Goal: Understand process/instructions: Learn about a topic

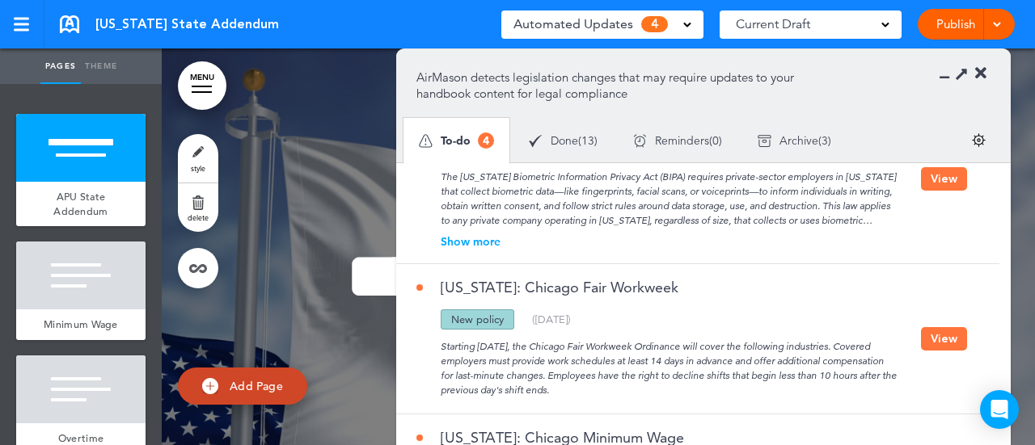
scroll to position [302, 0]
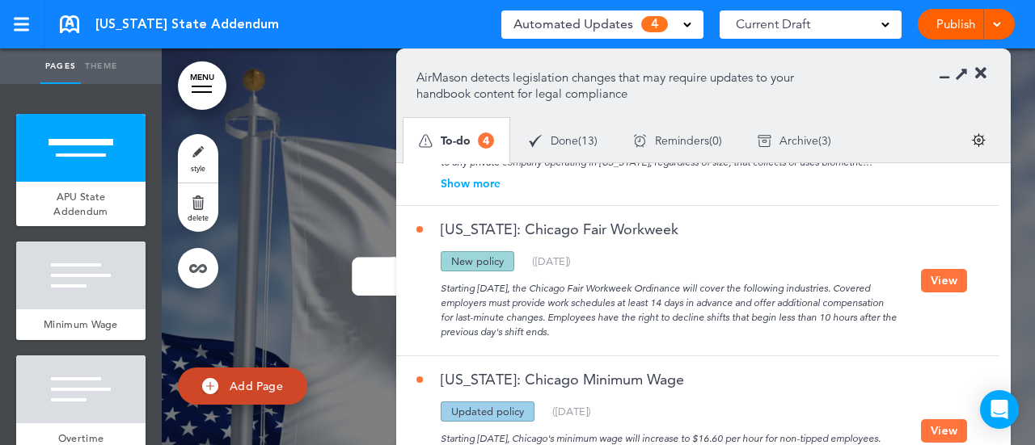
click at [942, 269] on button "View" at bounding box center [944, 280] width 46 height 23
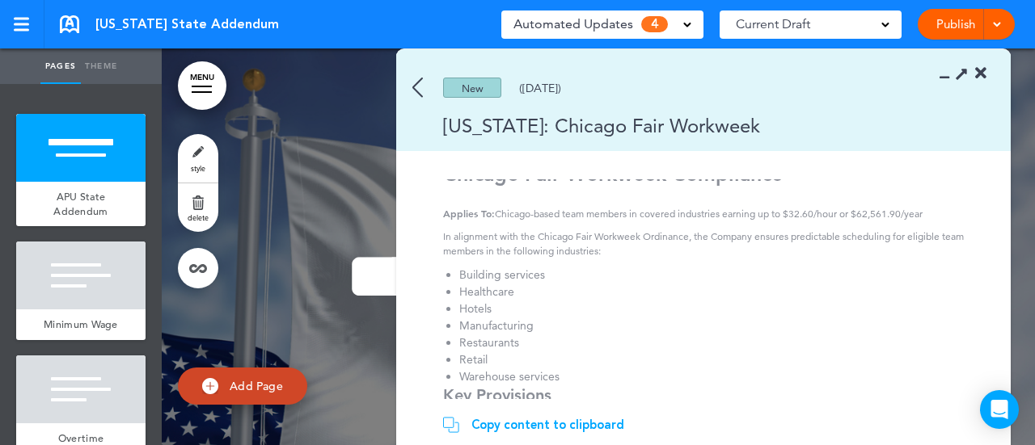
scroll to position [0, 0]
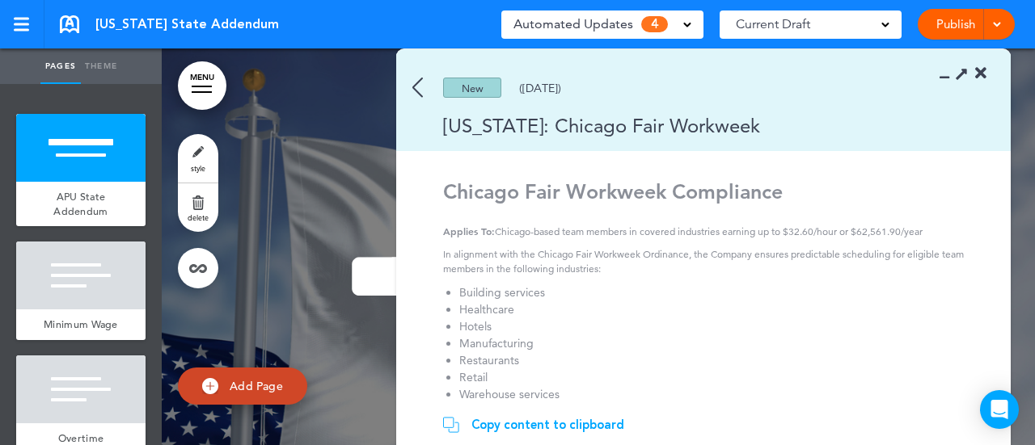
click at [414, 90] on img at bounding box center [417, 88] width 11 height 20
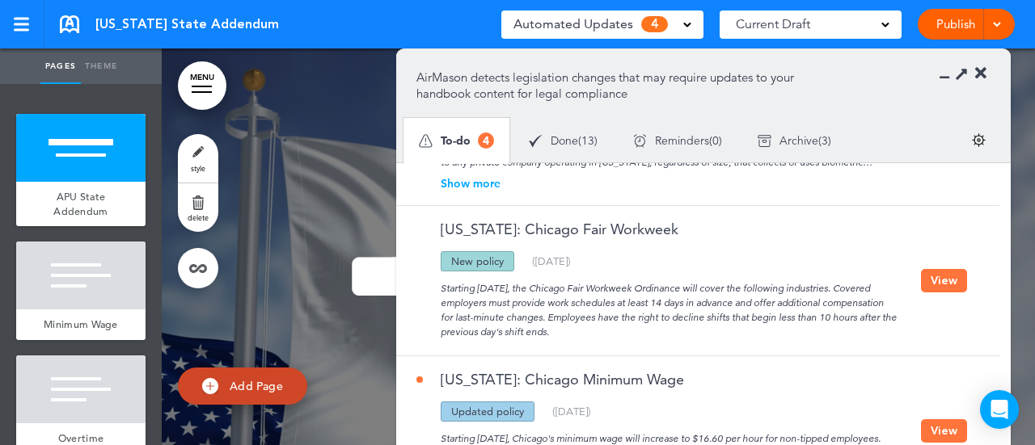
click at [944, 421] on button "View" at bounding box center [944, 430] width 46 height 23
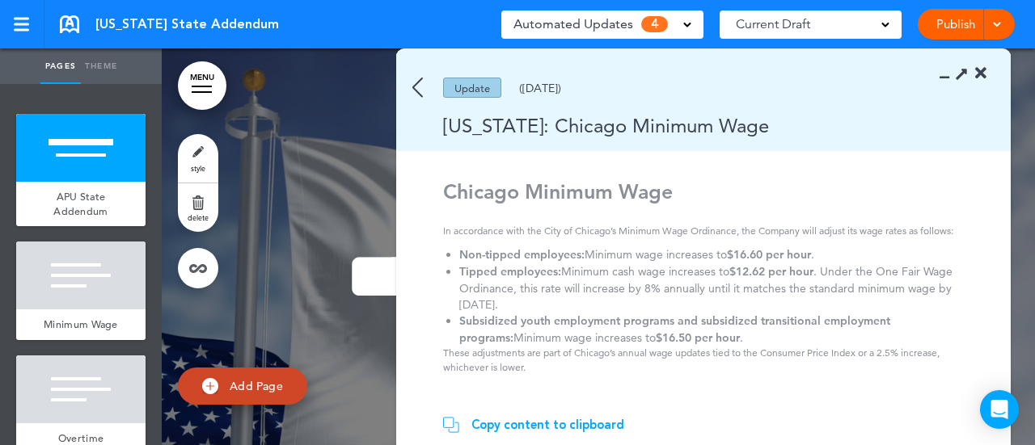
click at [981, 71] on icon at bounding box center [980, 73] width 11 height 16
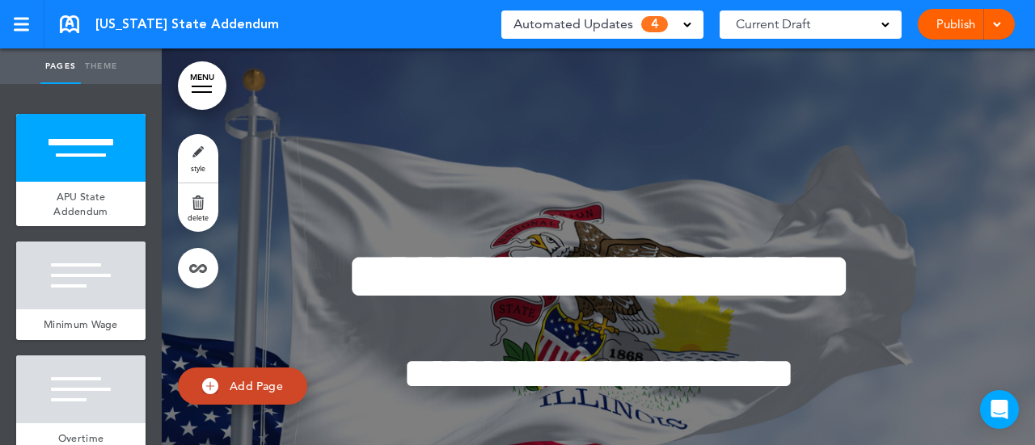
click at [689, 22] on span at bounding box center [687, 23] width 8 height 8
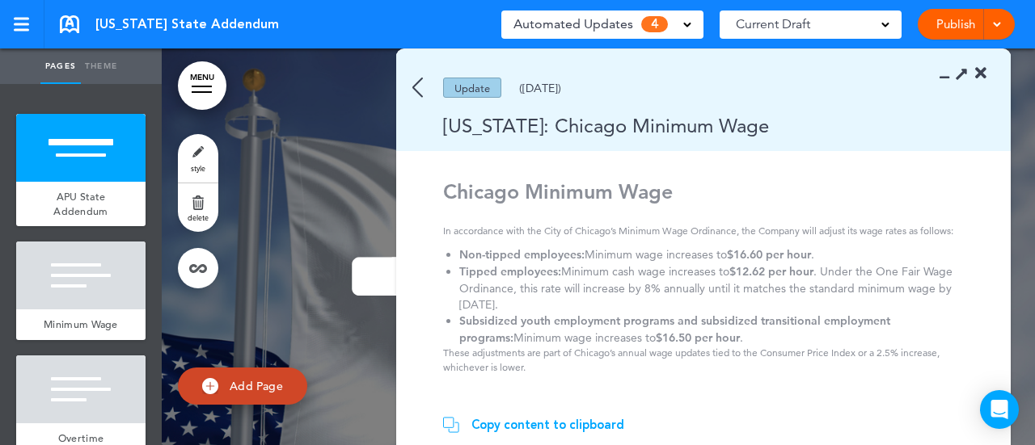
click at [419, 90] on img at bounding box center [417, 88] width 11 height 20
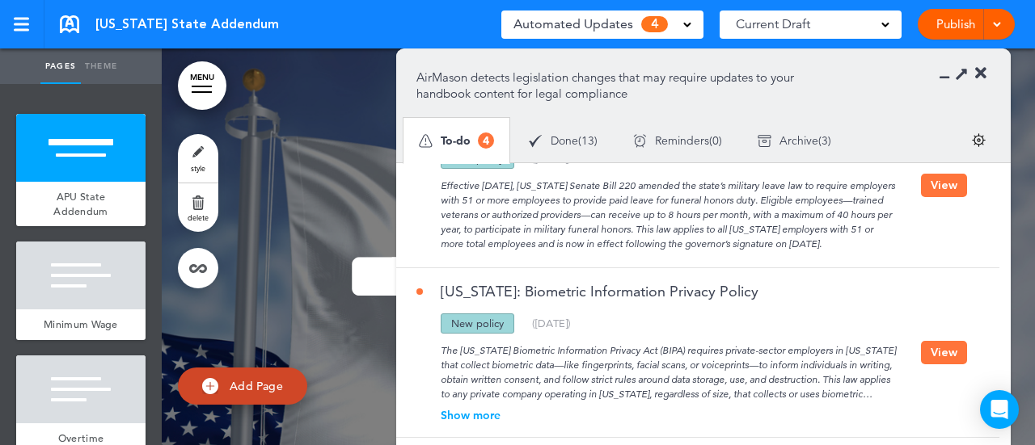
scroll to position [141, 0]
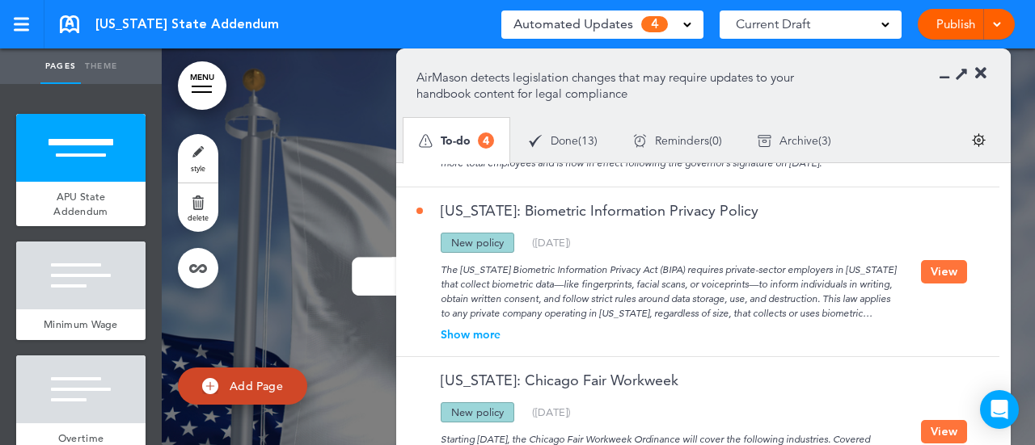
click at [487, 329] on div "Show more" at bounding box center [668, 334] width 504 height 11
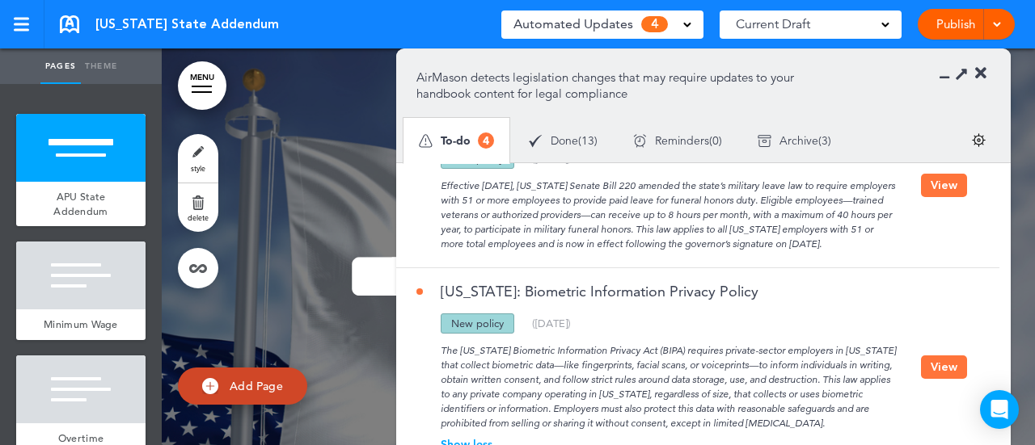
scroll to position [0, 0]
